Goal: Task Accomplishment & Management: Use online tool/utility

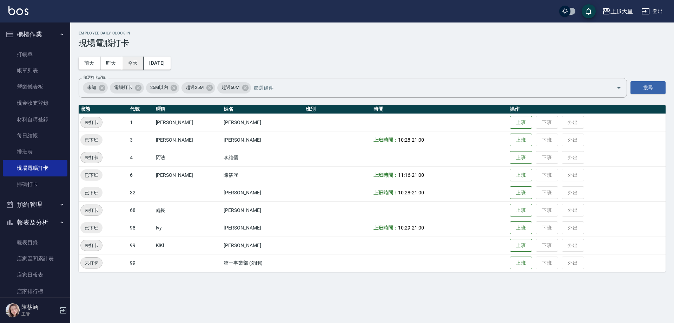
click at [136, 60] on button "今天" at bounding box center [133, 63] width 22 height 13
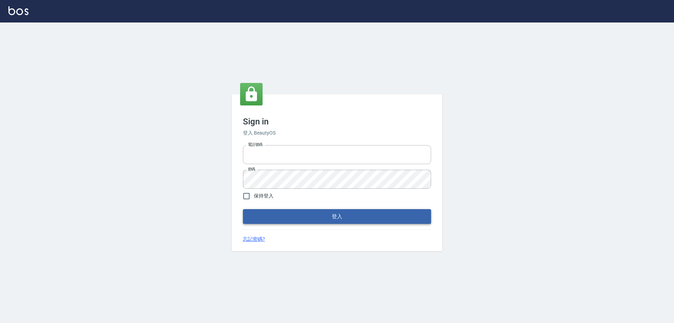
type input "0927586163"
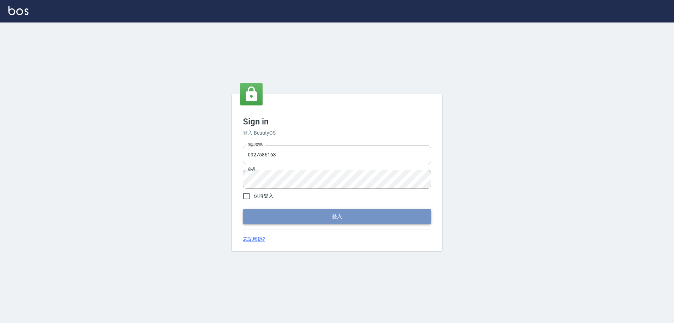
click at [325, 218] on button "登入" at bounding box center [337, 216] width 188 height 15
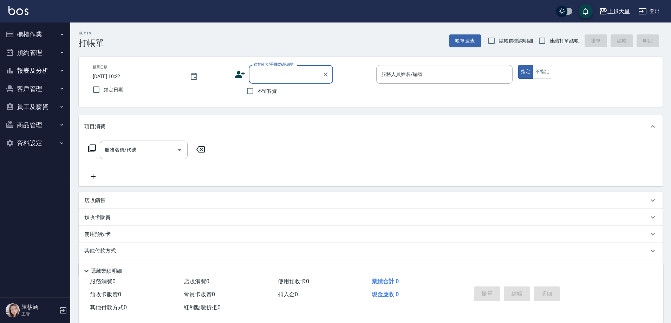
click at [40, 30] on button "櫃檯作業" at bounding box center [35, 34] width 65 height 18
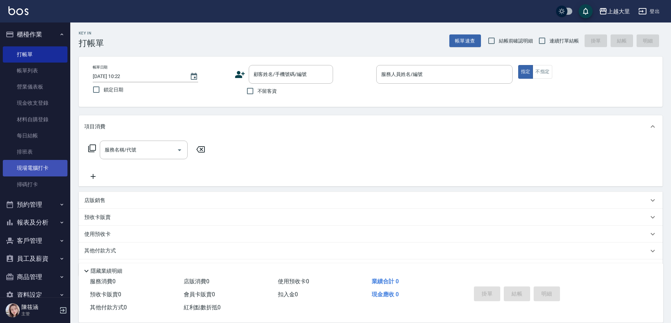
click at [50, 162] on link "現場電腦打卡" at bounding box center [35, 168] width 65 height 16
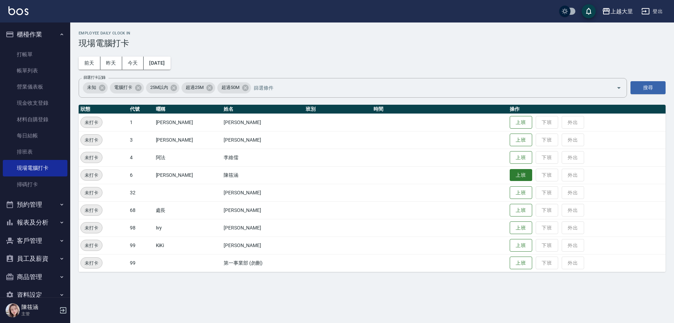
click at [519, 177] on button "上班" at bounding box center [521, 175] width 22 height 12
click at [516, 139] on button "上班" at bounding box center [521, 140] width 22 height 12
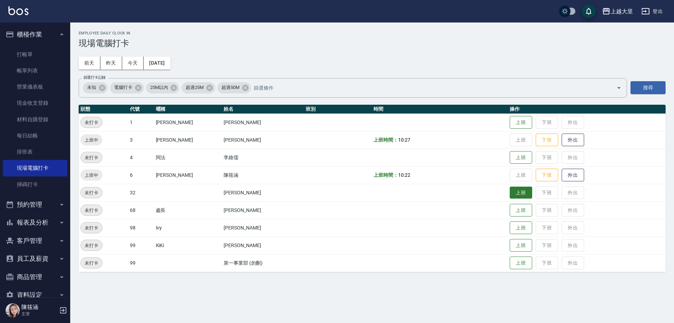
click at [513, 197] on button "上班" at bounding box center [521, 193] width 22 height 12
